Goal: Information Seeking & Learning: Find specific fact

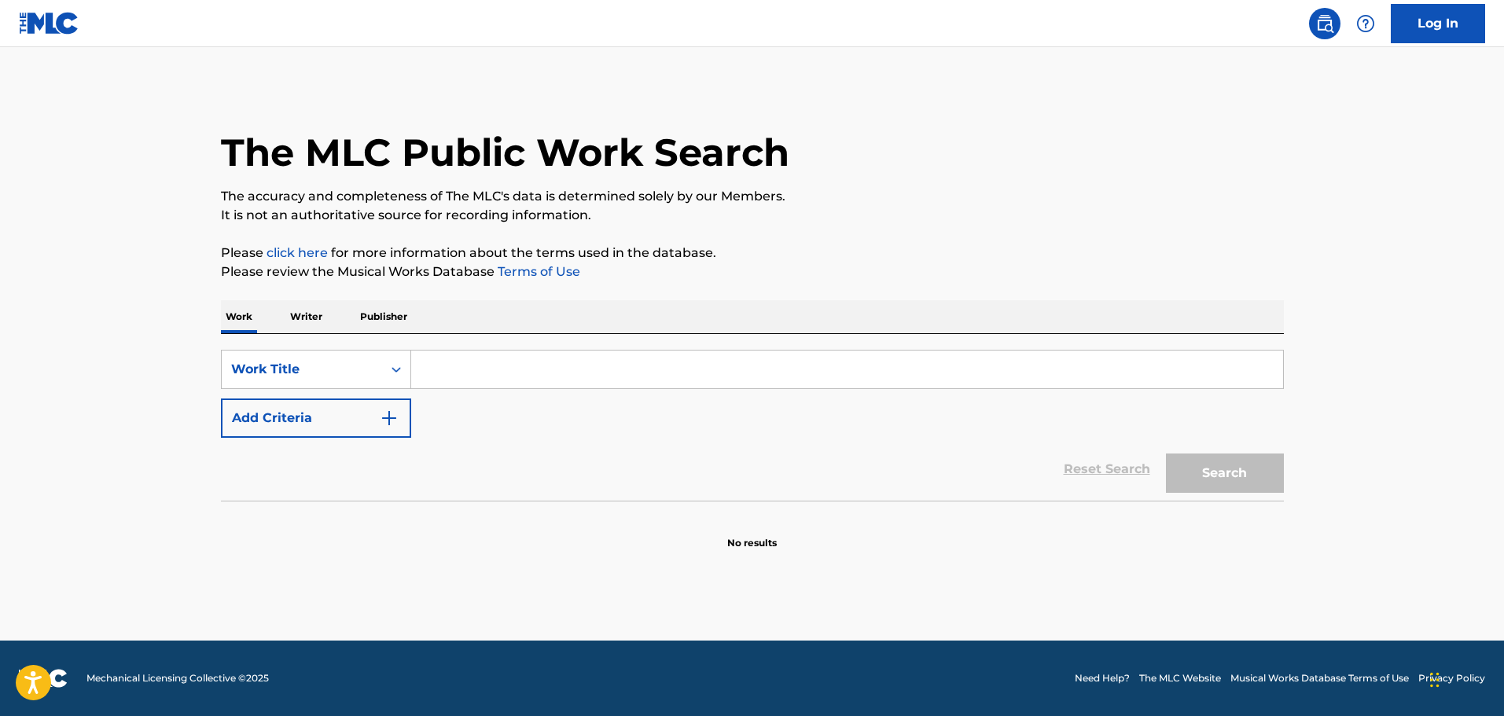
click at [462, 362] on input "Search Form" at bounding box center [847, 370] width 872 height 38
paste input "Quest For The Best 1"
type input "Quest For The Best 1"
click at [388, 410] on img "Search Form" at bounding box center [389, 418] width 19 height 19
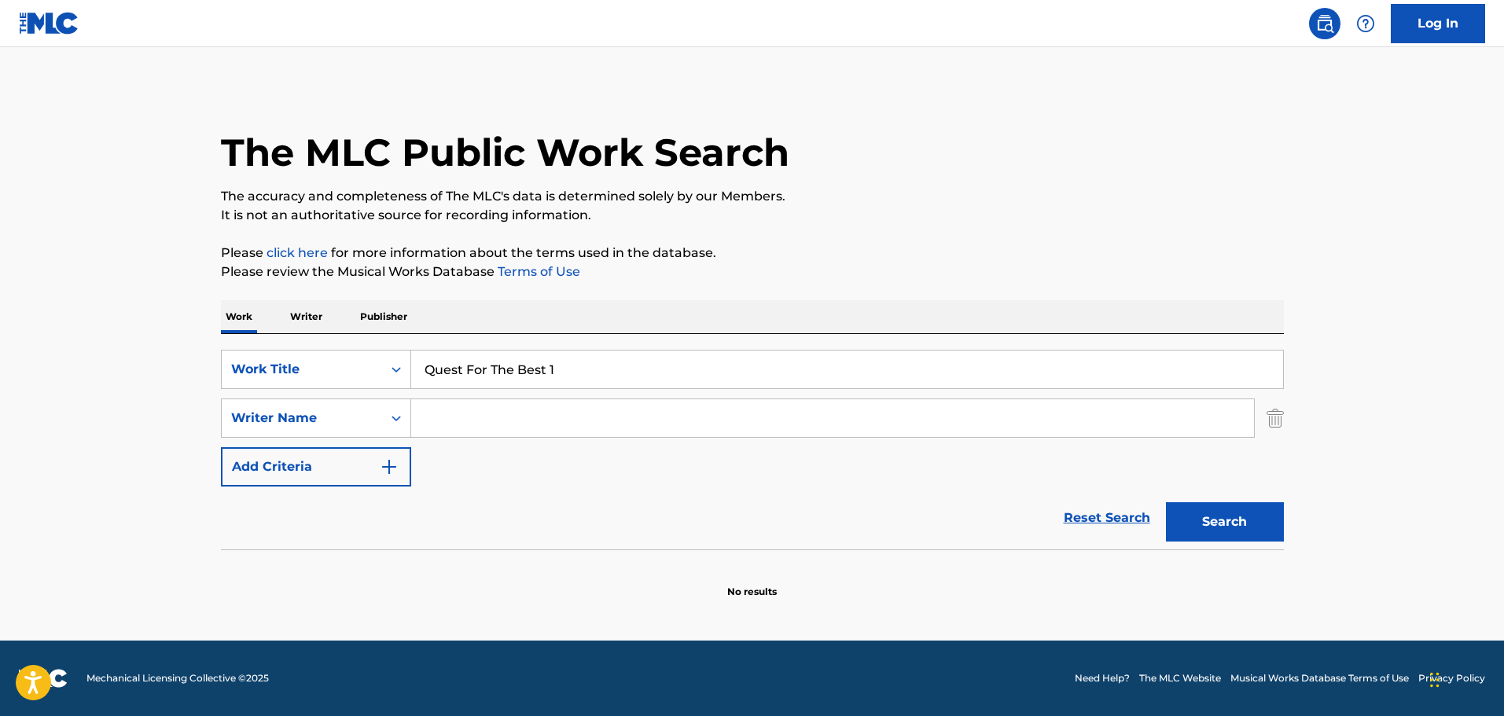
click at [490, 441] on div "SearchWithCriteria3181958c-00bf-4262-8fdd-28a90b8a1120 Work Title Quest For The…" at bounding box center [752, 418] width 1063 height 137
click at [479, 424] on input "Search Form" at bounding box center [832, 418] width 843 height 38
paste input "[PERSON_NAME] [PERSON_NAME]"
type input "[PERSON_NAME] [PERSON_NAME]"
click at [1189, 522] on button "Search" at bounding box center [1225, 521] width 118 height 39
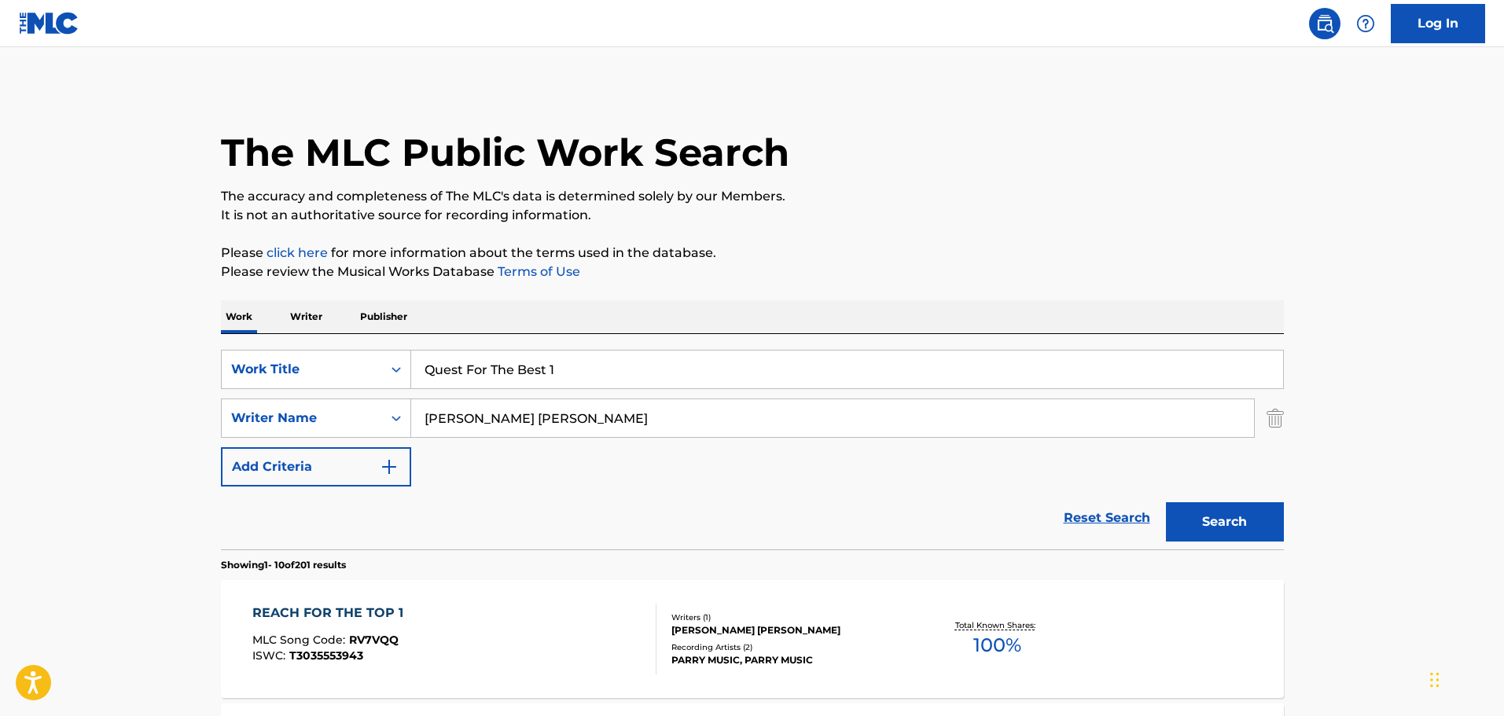
click at [494, 593] on div "REACH FOR THE TOP 1 MLC Song Code : RV7VQQ ISWC : T3035553943 Writers ( 1 ) [PE…" at bounding box center [752, 639] width 1063 height 118
click at [582, 359] on input "Quest For The Best 1" at bounding box center [847, 370] width 872 height 38
click at [1166, 502] on button "Search" at bounding box center [1225, 521] width 118 height 39
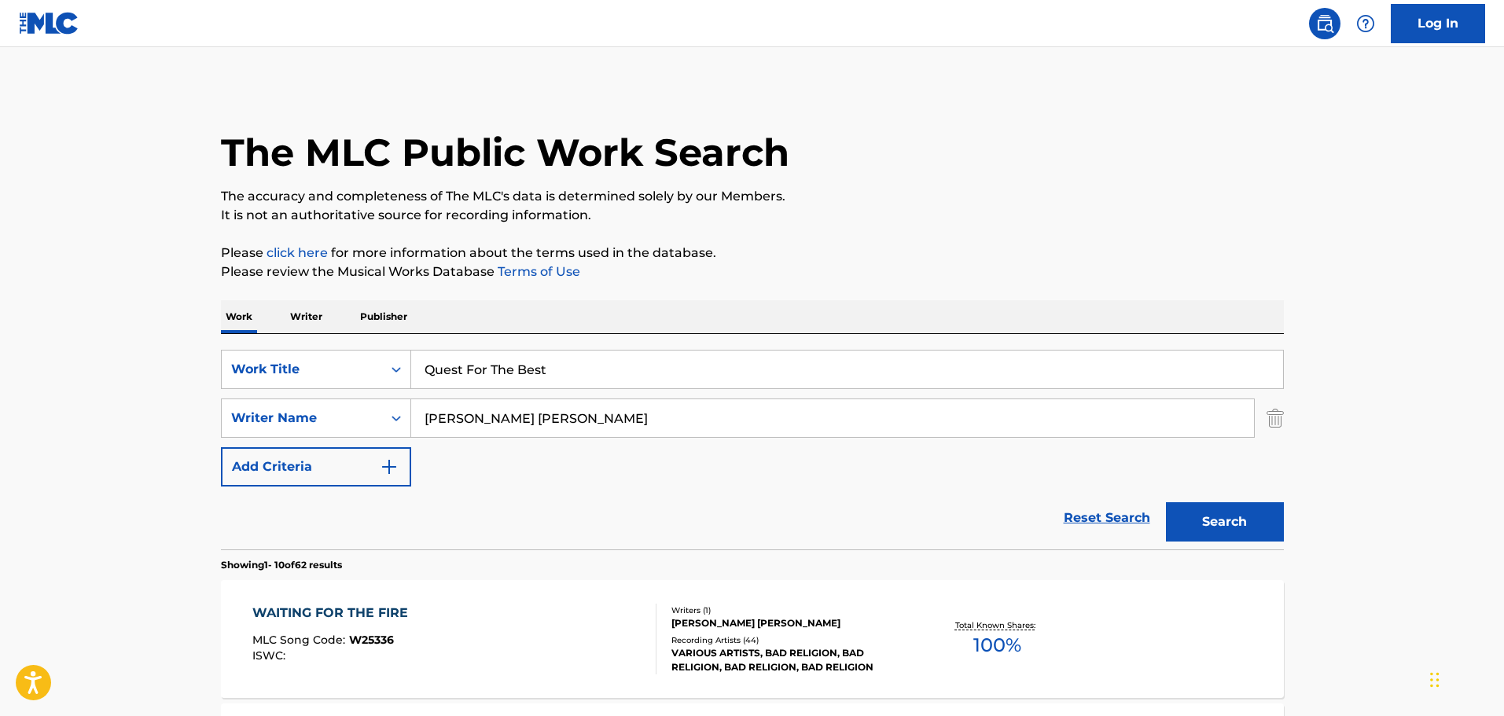
click at [568, 381] on input "Quest For The Best" at bounding box center [847, 370] width 872 height 38
paste input "{190255}"
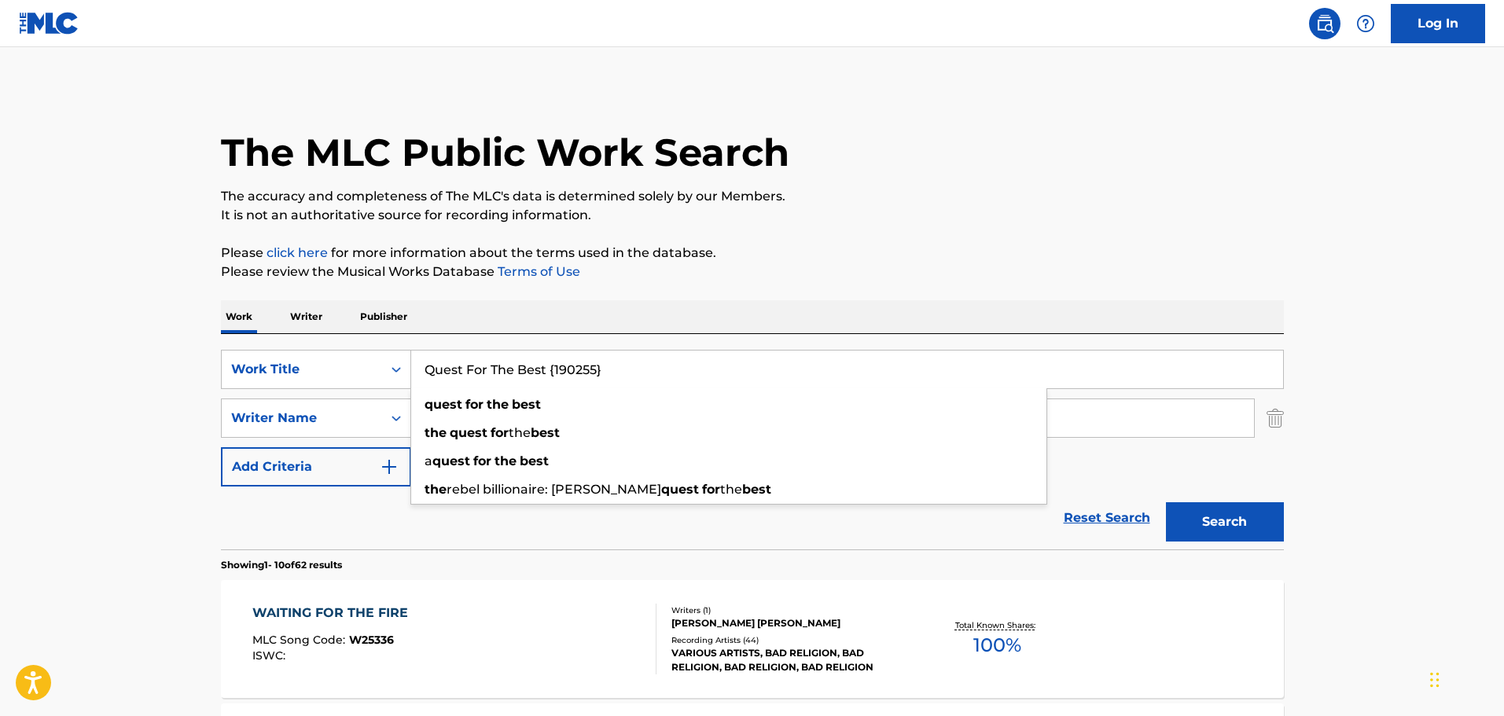
type input "Quest For The Best {190255}"
click at [1220, 530] on button "Search" at bounding box center [1225, 521] width 118 height 39
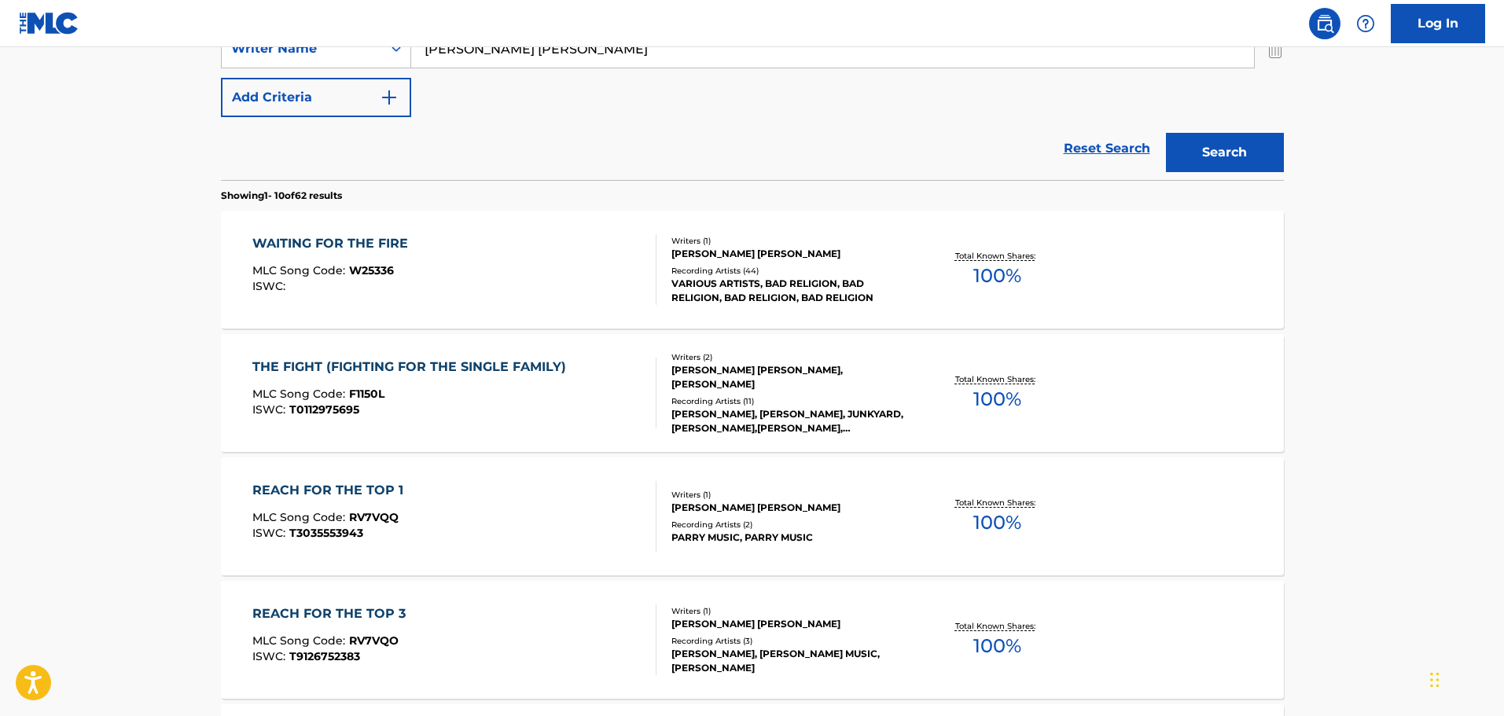
scroll to position [708, 0]
